Goal: Information Seeking & Learning: Check status

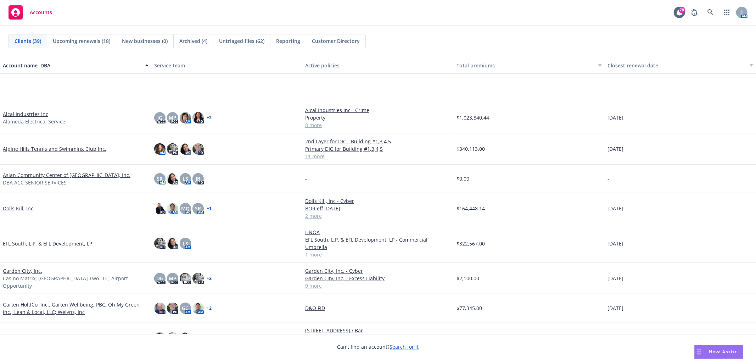
scroll to position [76, 0]
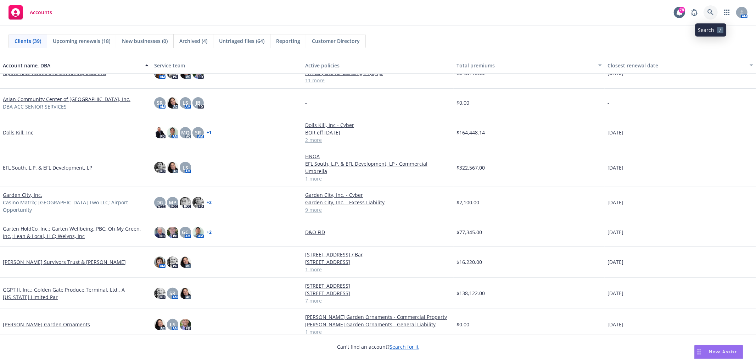
click at [711, 16] on link at bounding box center [710, 12] width 14 height 14
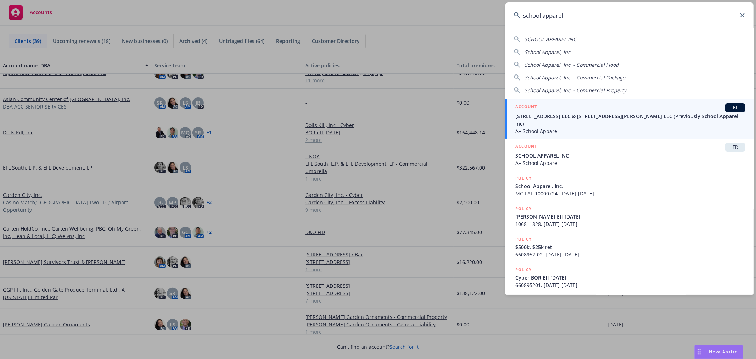
type input "school apparel"
click at [599, 129] on link "ACCOUNT BI [STREET_ADDRESS] LLC & [STREET_ADDRESS][PERSON_NAME] LLC (Previously…" at bounding box center [629, 118] width 248 height 39
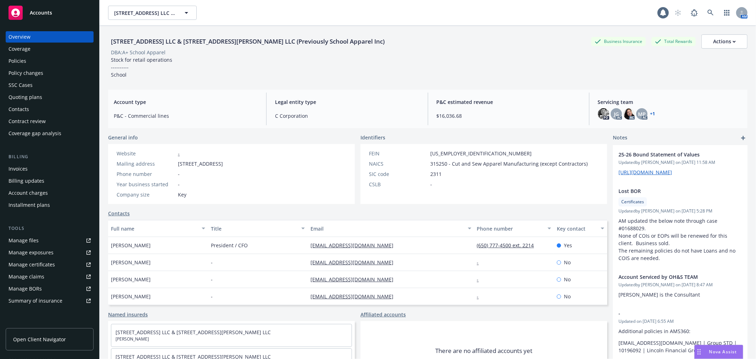
click at [53, 61] on div "Policies" at bounding box center [50, 60] width 82 height 11
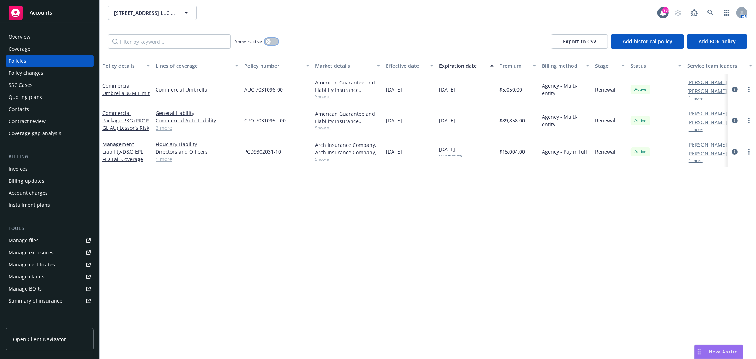
click at [269, 43] on icon "button" at bounding box center [268, 41] width 2 height 2
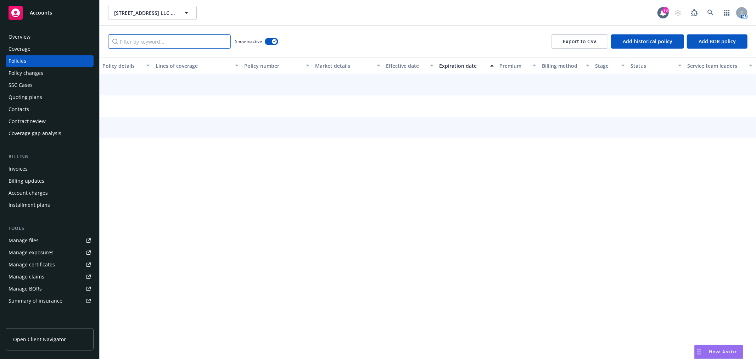
click at [192, 43] on input "Filter by keyword..." at bounding box center [169, 41] width 123 height 14
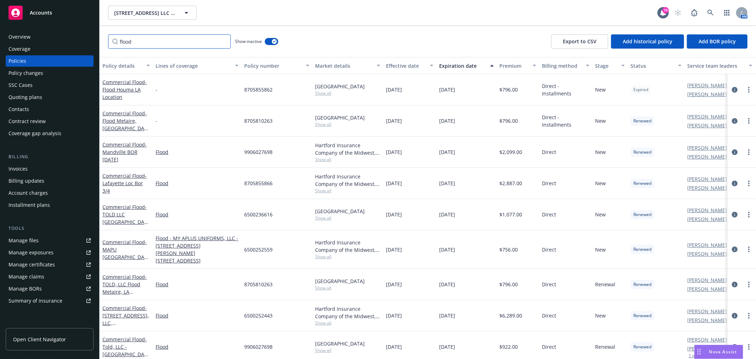
type input "flood"
click at [608, 65] on div "Stage" at bounding box center [606, 65] width 22 height 7
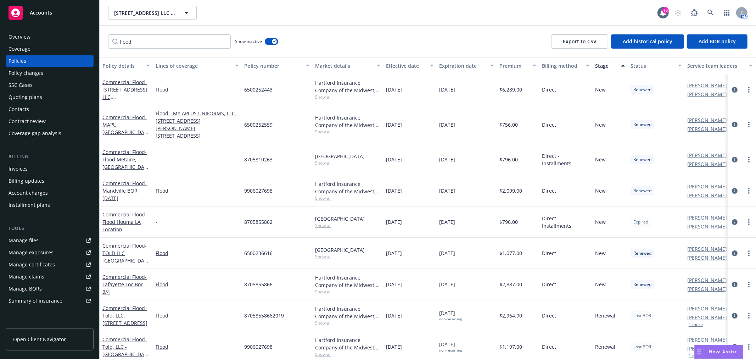
click at [608, 65] on div "Stage" at bounding box center [606, 65] width 22 height 7
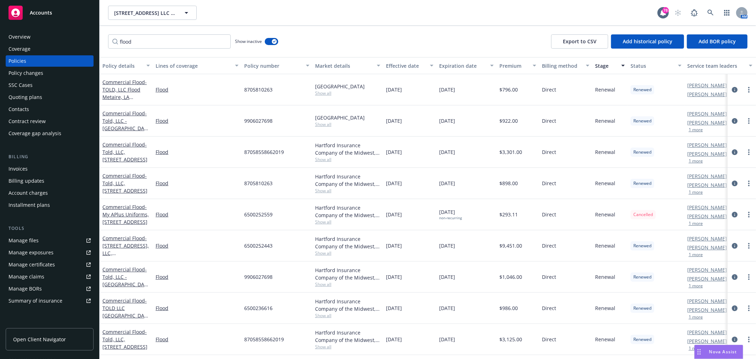
click at [650, 64] on div "Status" at bounding box center [651, 65] width 43 height 7
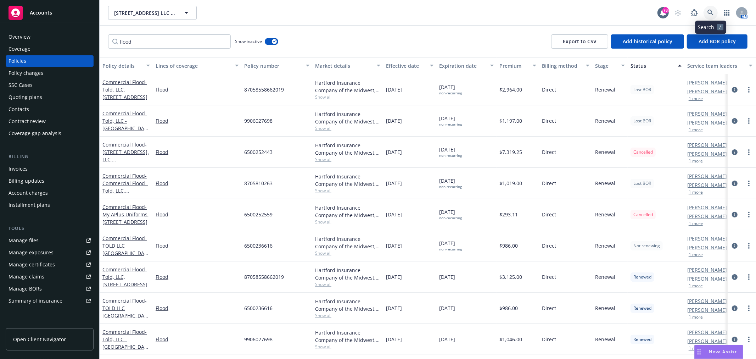
click at [709, 13] on icon at bounding box center [710, 13] width 6 height 6
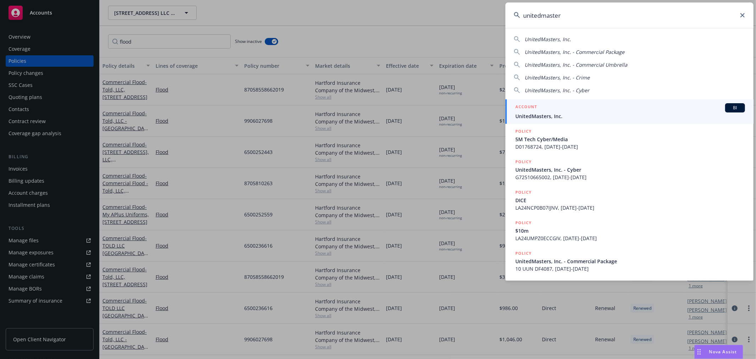
type input "unitedmaster"
click at [565, 108] on div "ACCOUNT BI" at bounding box center [630, 107] width 230 height 9
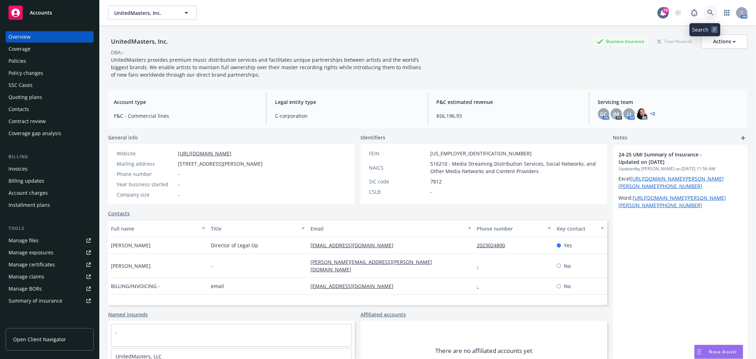
click at [707, 13] on link at bounding box center [710, 13] width 14 height 14
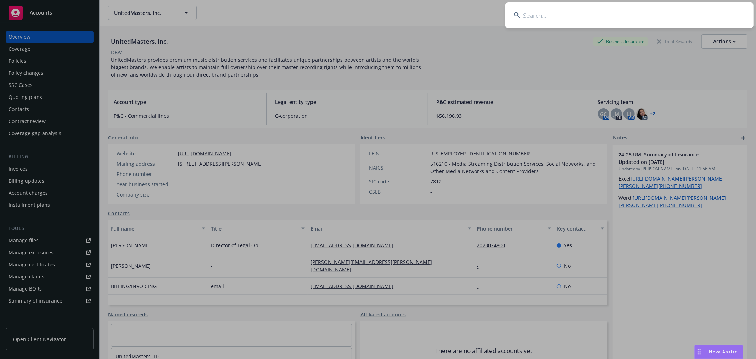
click at [647, 20] on input at bounding box center [629, 15] width 248 height 26
type input "m"
type input "j"
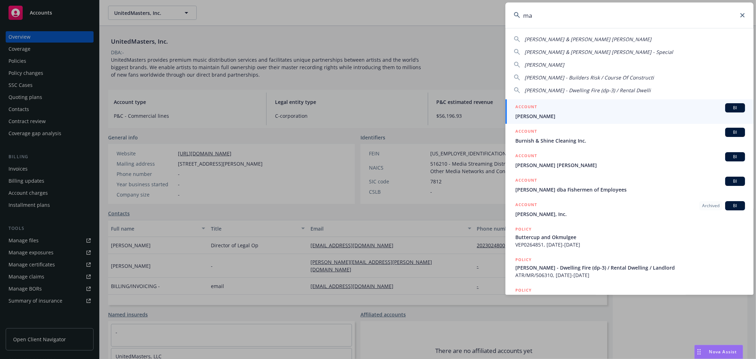
type input "m"
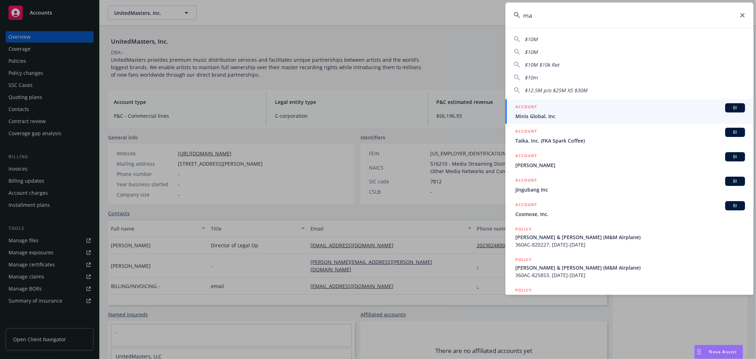
type input "m"
type input "t"
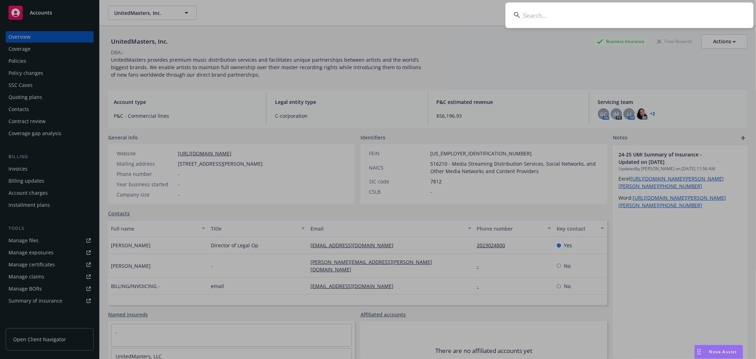
type input "u"
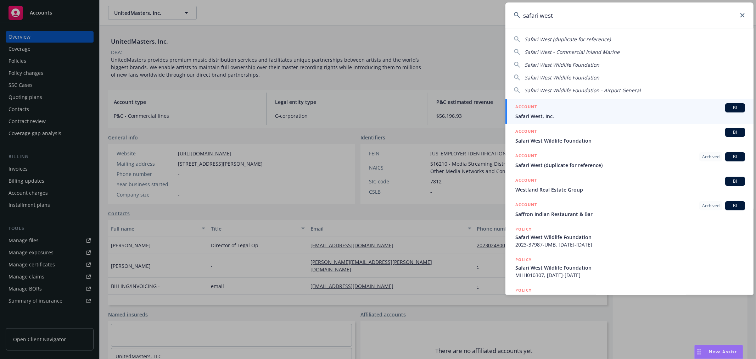
type input "safari west"
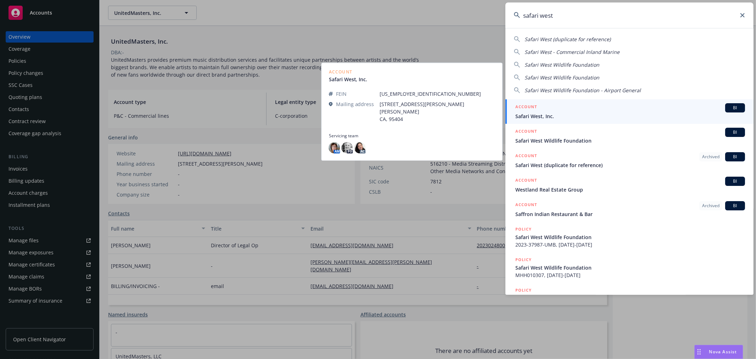
click at [610, 114] on span "Safari West, Inc." at bounding box center [630, 115] width 230 height 7
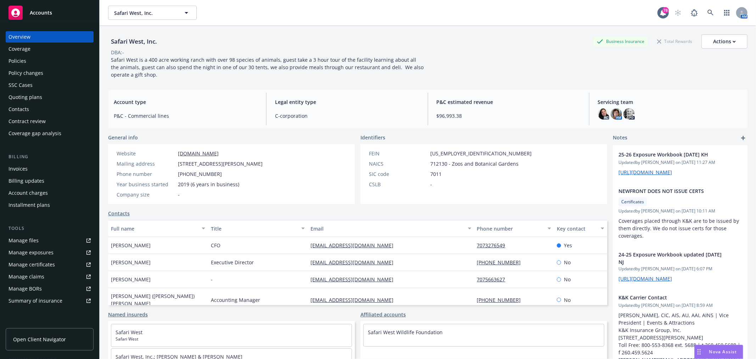
click at [32, 60] on div "Policies" at bounding box center [50, 60] width 82 height 11
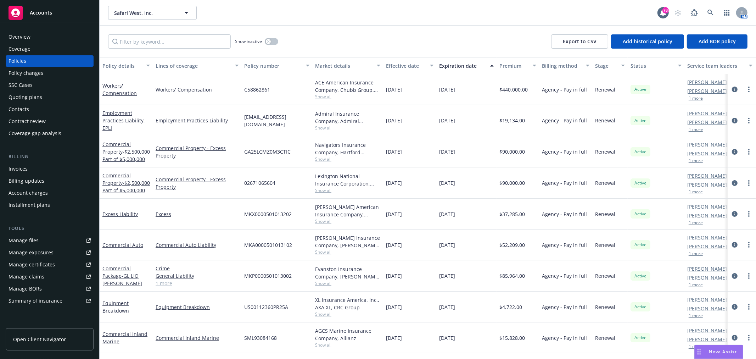
click at [27, 94] on div "Quoting plans" at bounding box center [26, 96] width 34 height 11
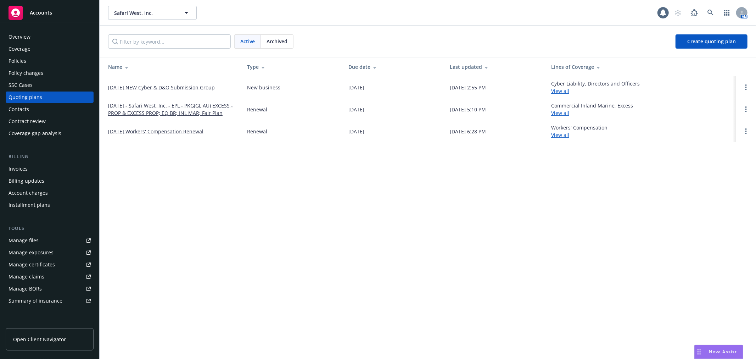
click at [136, 111] on link "[DATE] - Safari West, Inc. - EPL - PKG(GL AU) EXCESS - PROP & EXCESS PROP; EQ B…" at bounding box center [172, 109] width 128 height 15
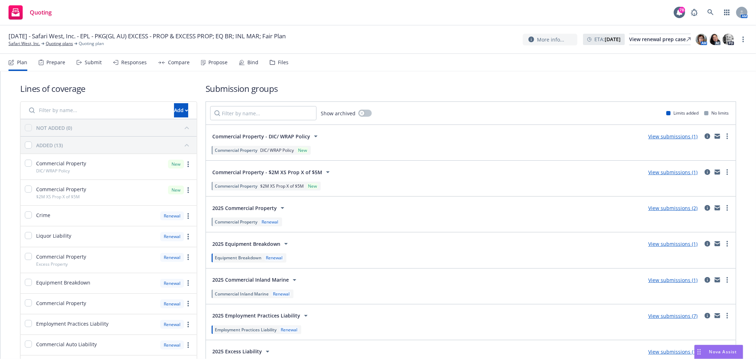
click at [162, 9] on div "Quoting 78 AM" at bounding box center [378, 13] width 756 height 26
click at [353, 17] on div "Quoting 78 AM" at bounding box center [378, 13] width 756 height 26
click at [709, 8] on link at bounding box center [710, 12] width 14 height 14
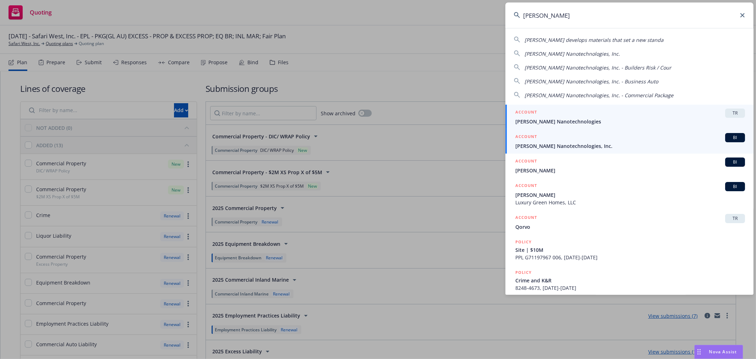
type input "sila"
click at [583, 146] on span "Sila Nanotechnologies, Inc." at bounding box center [630, 145] width 230 height 7
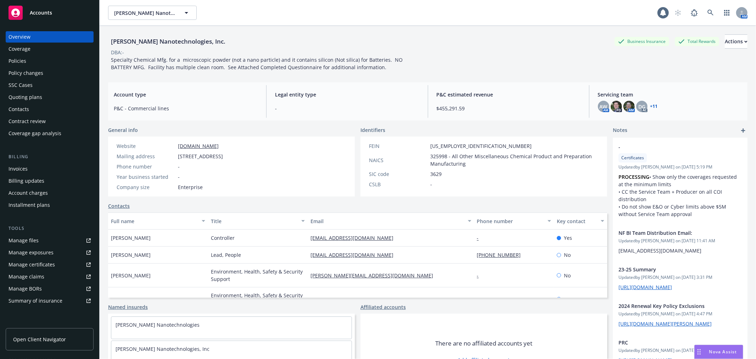
click at [32, 57] on div "Policies" at bounding box center [50, 60] width 82 height 11
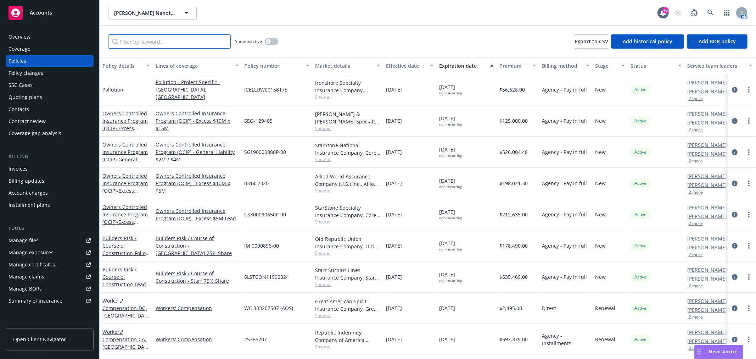
click at [133, 42] on input "Filter by keyword..." at bounding box center [169, 41] width 123 height 14
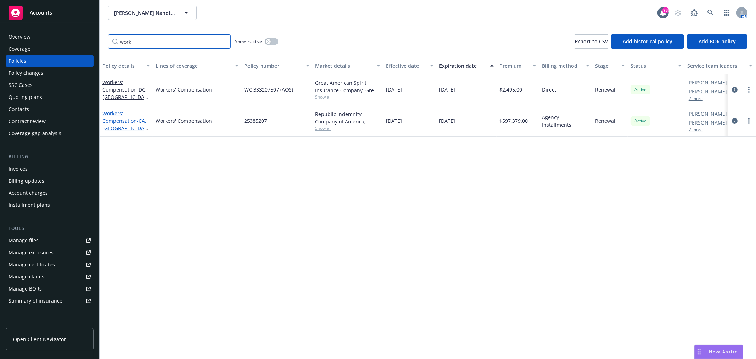
type input "work"
click at [140, 129] on span "- CA, AZ, CO, ID, NV, OR & TX" at bounding box center [125, 157] width 46 height 81
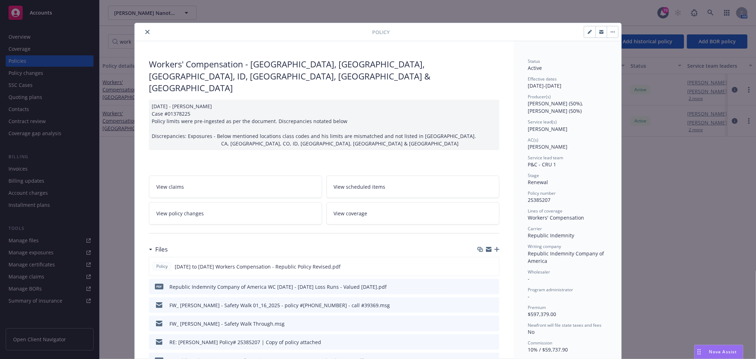
click at [145, 30] on icon "close" at bounding box center [147, 32] width 4 height 4
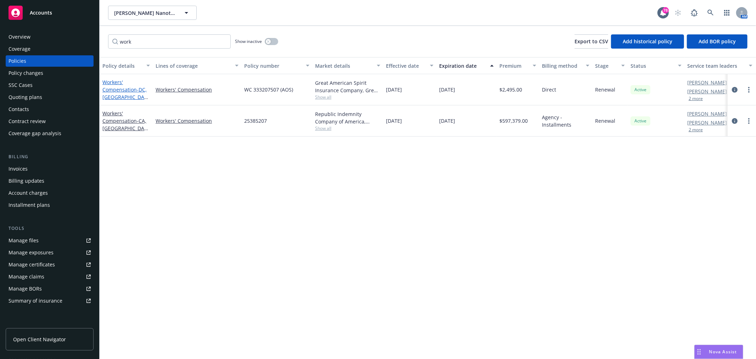
click at [131, 94] on span "- DC, FL, GA, MI, PA, WY & NY" at bounding box center [125, 126] width 46 height 81
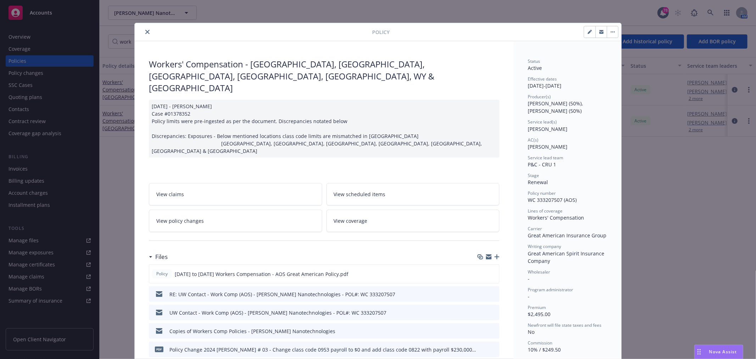
click at [147, 34] on button "close" at bounding box center [147, 32] width 9 height 9
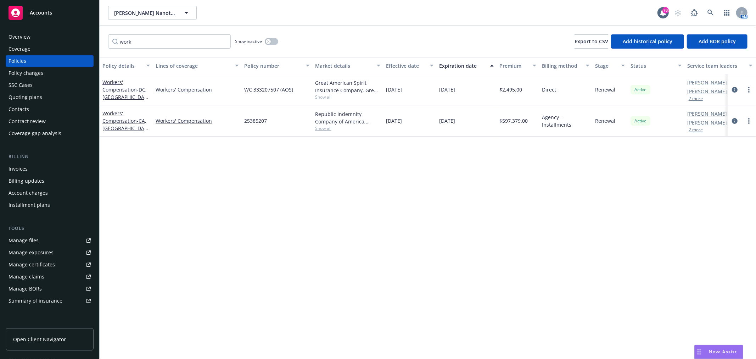
click at [222, 212] on div "Policy details Lines of coverage Policy number Market details Effective date Ex…" at bounding box center [428, 207] width 656 height 301
drag, startPoint x: 100, startPoint y: 43, endPoint x: 93, endPoint y: 43, distance: 6.7
click at [93, 43] on div "Accounts Overview Coverage Policies Policy changes SSC Cases Quoting plans Cont…" at bounding box center [378, 179] width 756 height 359
click at [310, 198] on div "Policy details Lines of coverage Policy number Market details Effective date Ex…" at bounding box center [428, 207] width 656 height 301
drag, startPoint x: 124, startPoint y: 38, endPoint x: 109, endPoint y: 38, distance: 15.6
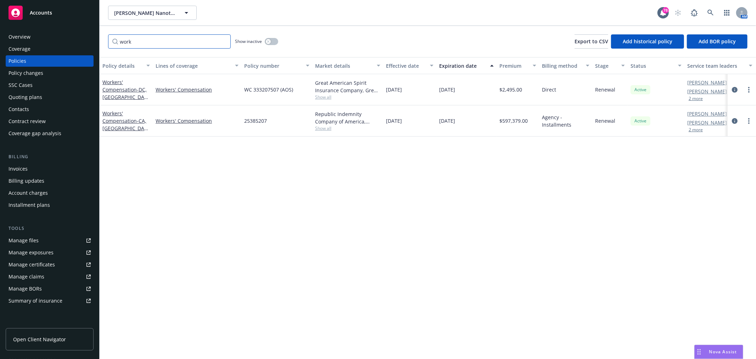
click at [109, 38] on input "work" at bounding box center [169, 41] width 123 height 14
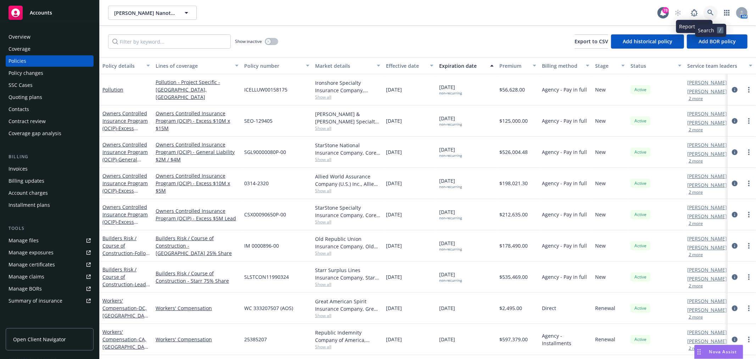
click at [714, 10] on link at bounding box center [710, 13] width 14 height 14
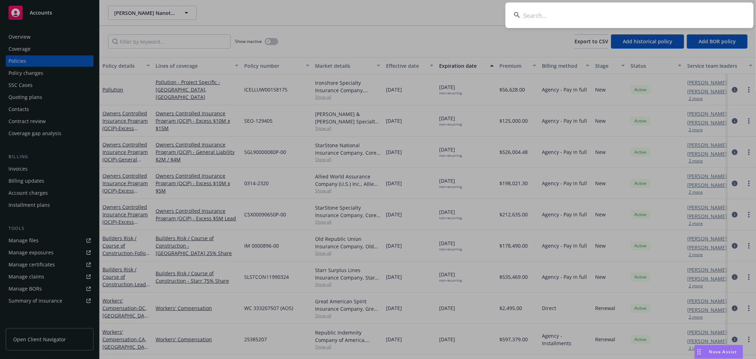
click at [553, 15] on input at bounding box center [629, 15] width 248 height 26
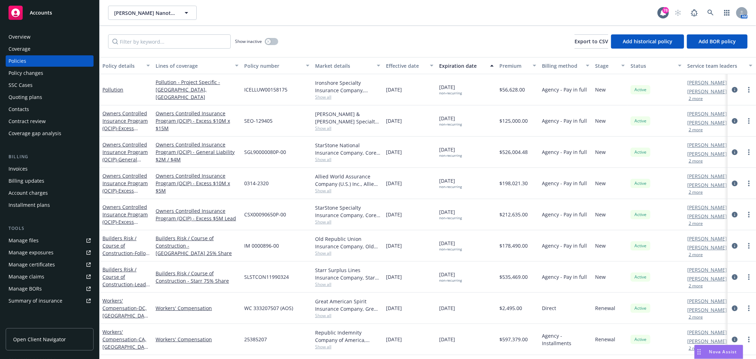
click at [50, 34] on div "Overview" at bounding box center [50, 36] width 82 height 11
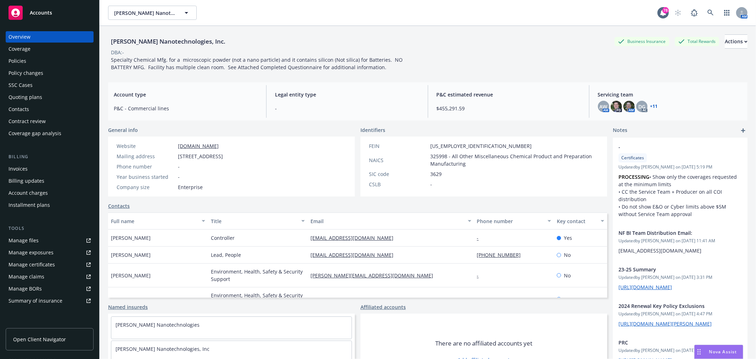
click at [47, 57] on div "Policies" at bounding box center [50, 60] width 82 height 11
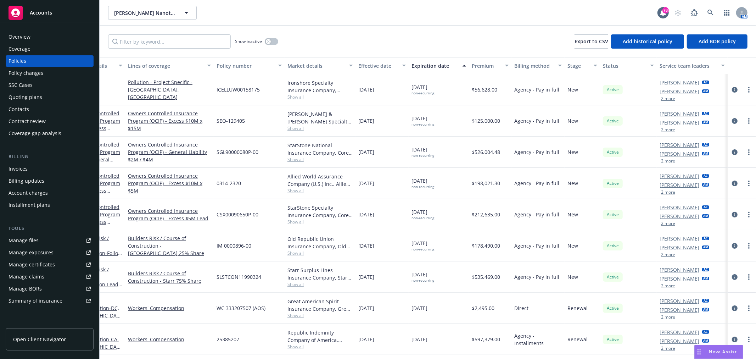
scroll to position [0, 33]
